Goal: Use online tool/utility: Utilize a website feature to perform a specific function

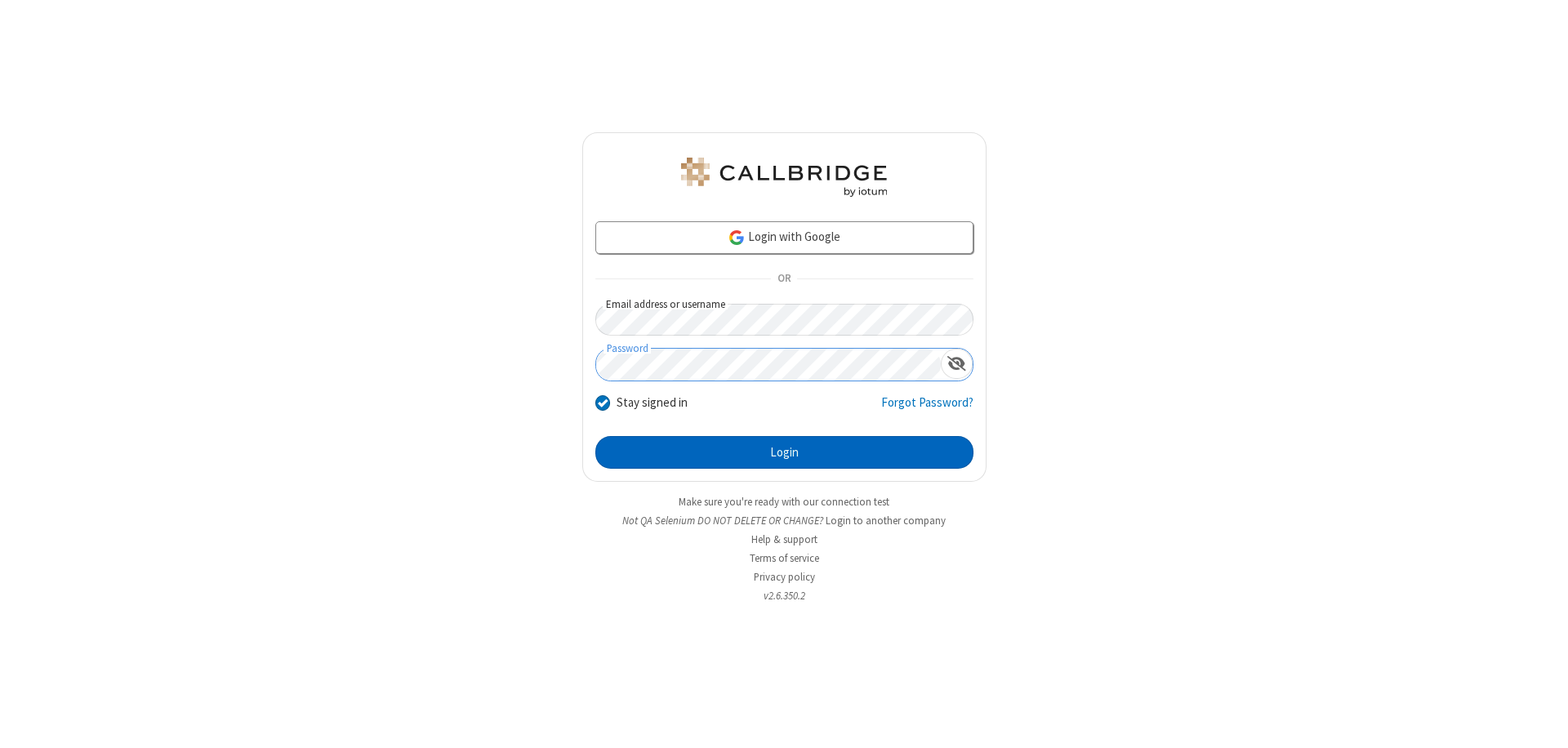
click at [784, 452] on button "Login" at bounding box center [784, 452] width 378 height 33
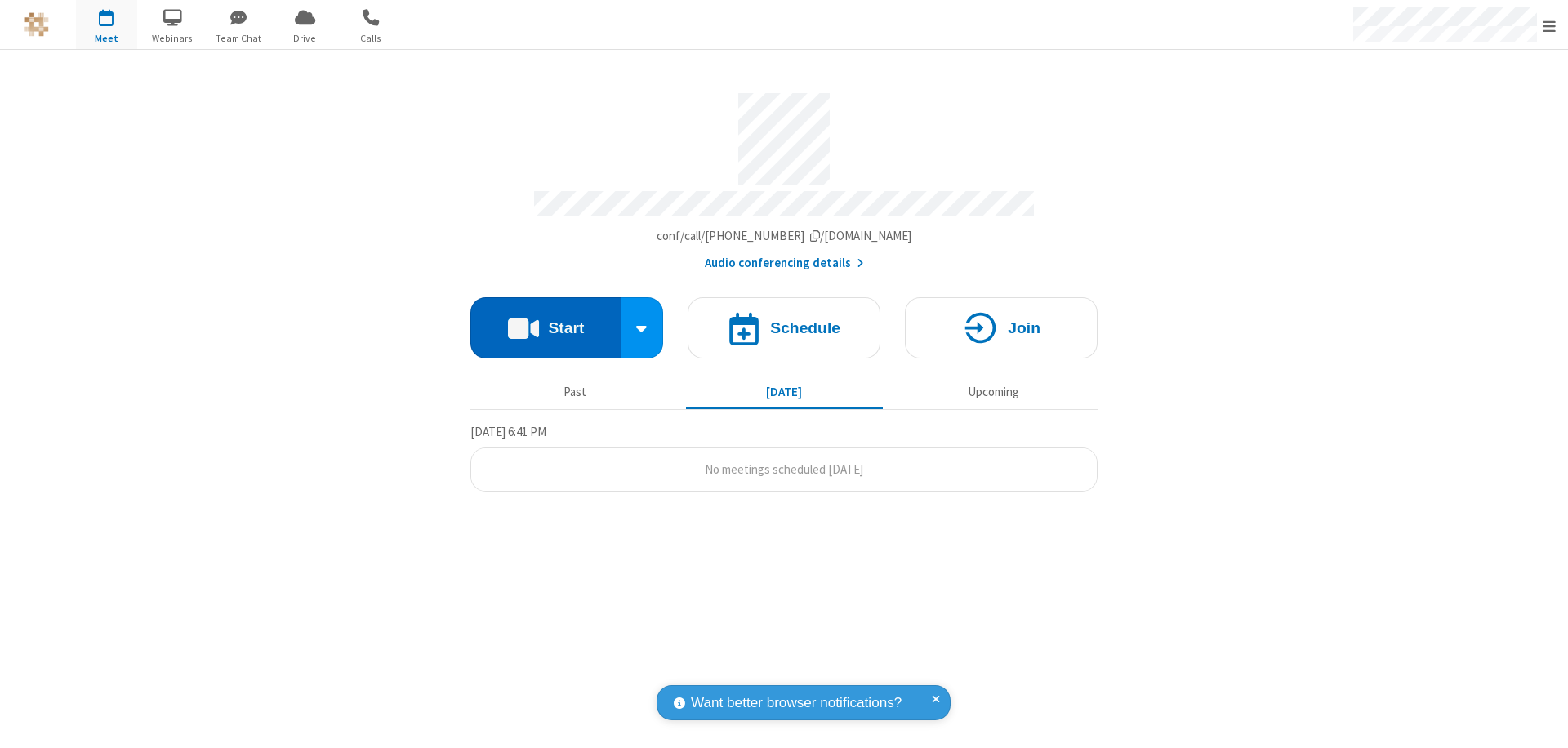
click at [545, 320] on button "Start" at bounding box center [545, 328] width 151 height 61
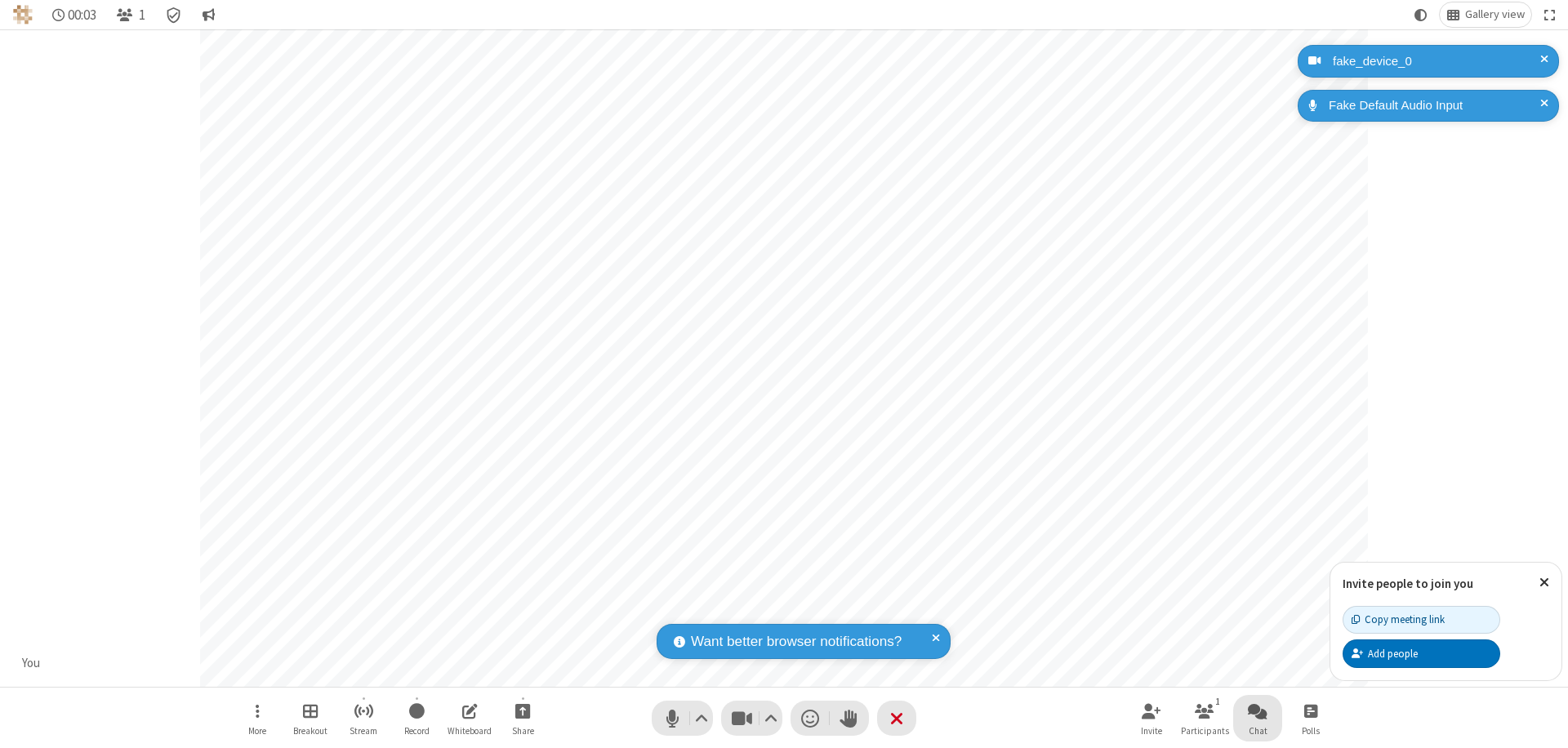
click at [1258, 710] on span "Open chat" at bounding box center [1257, 711] width 20 height 21
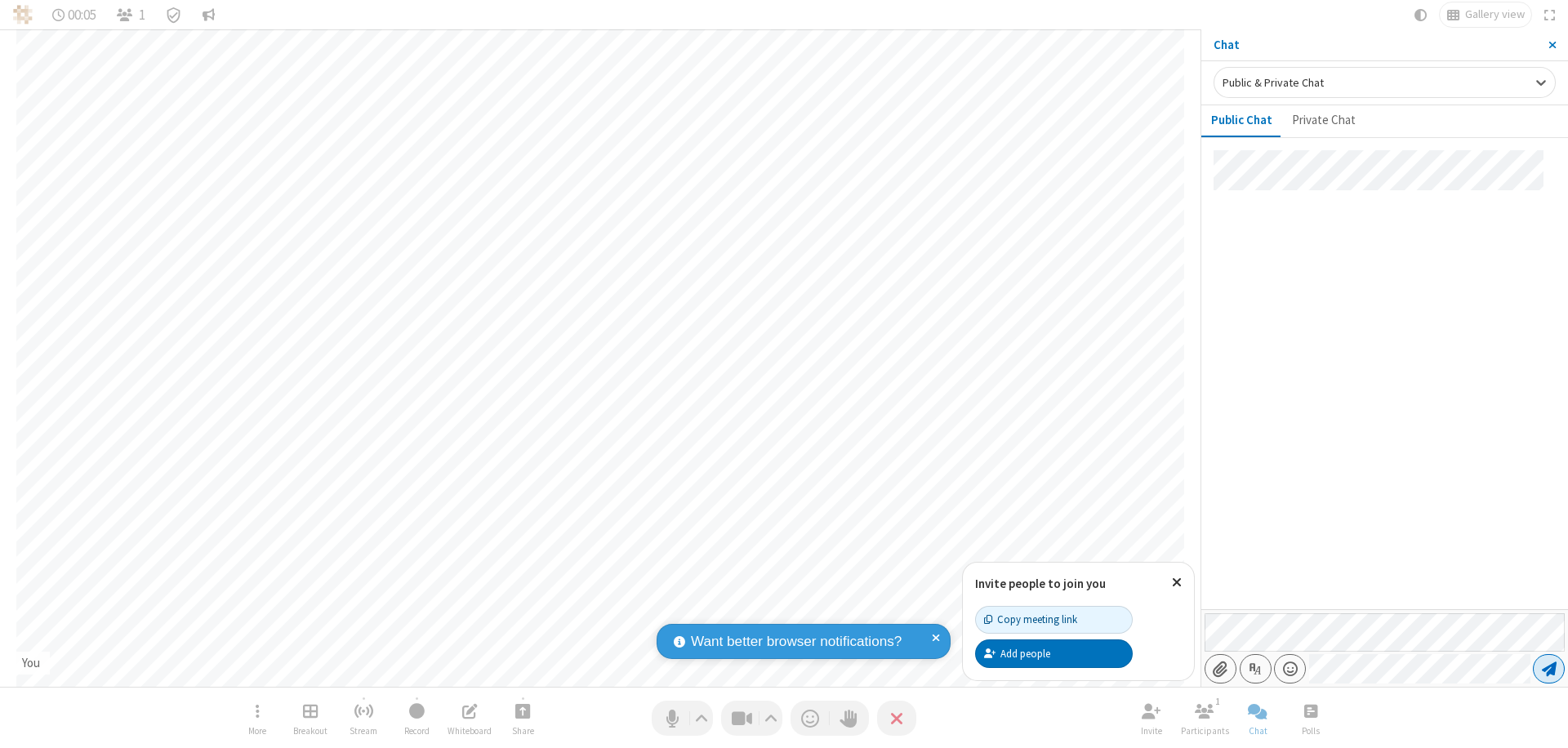
click at [1548, 669] on span "Send message" at bounding box center [1549, 668] width 15 height 16
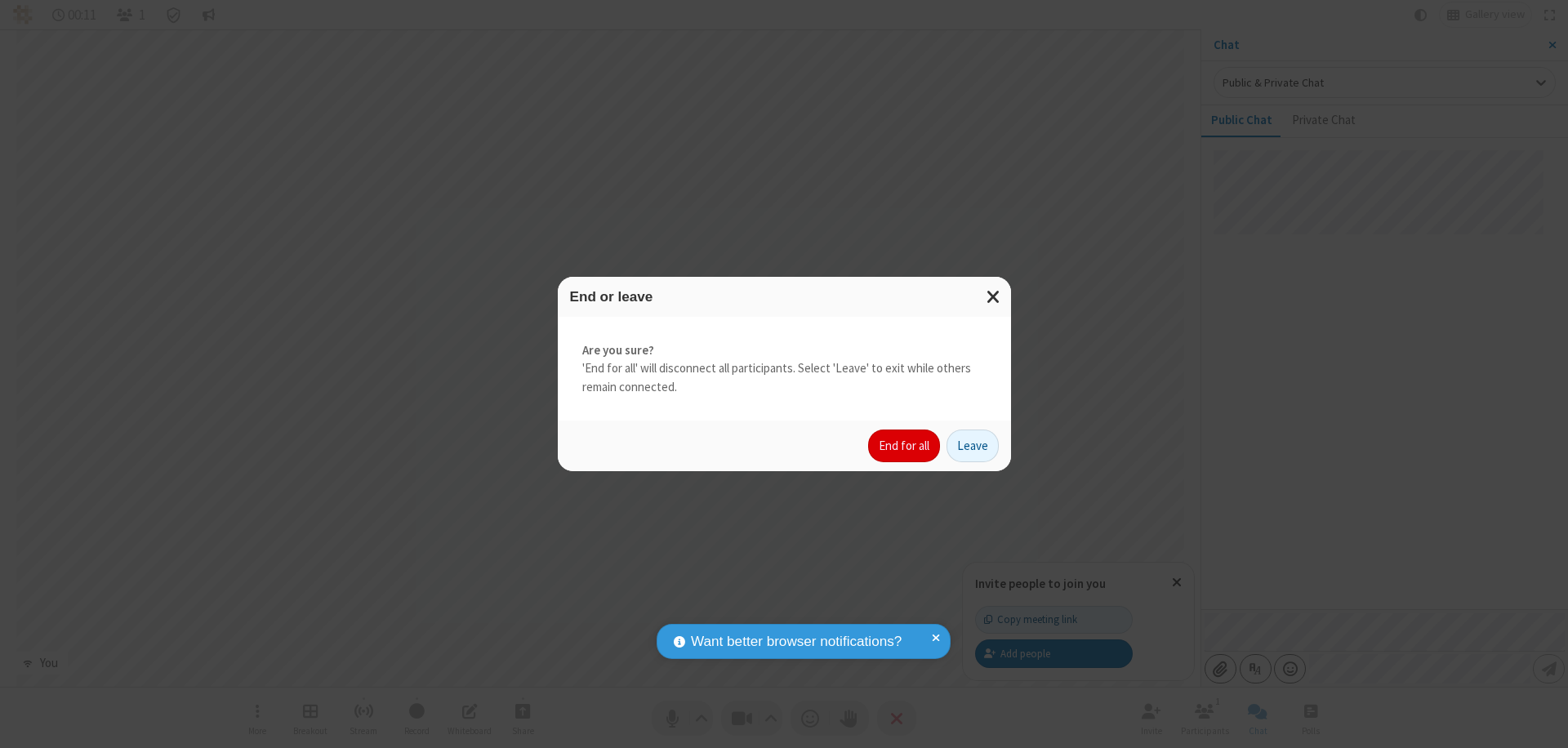
click at [905, 446] on button "End for all" at bounding box center [904, 446] width 72 height 33
